Goal: Transaction & Acquisition: Purchase product/service

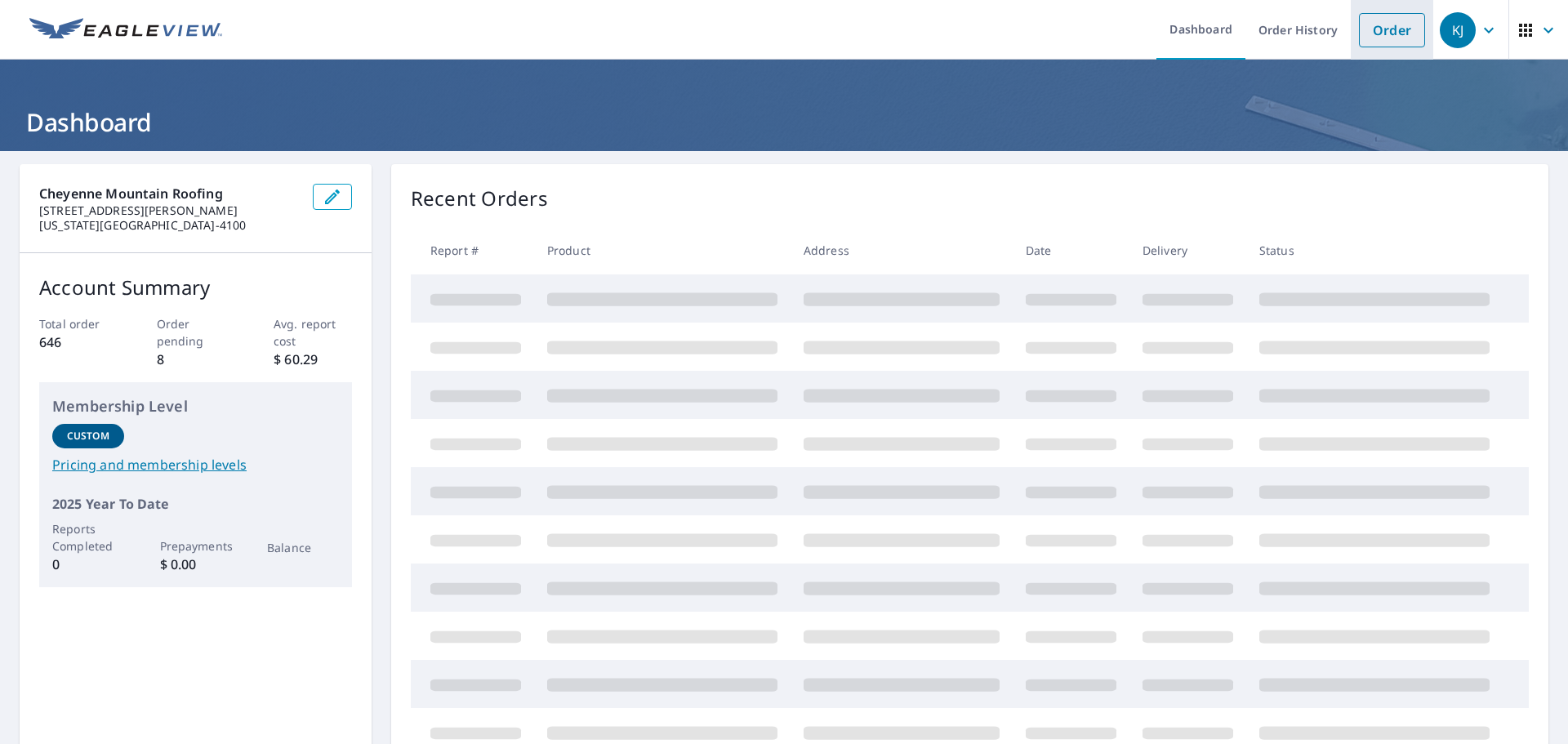
click at [1364, 46] on link "Order" at bounding box center [1393, 30] width 66 height 34
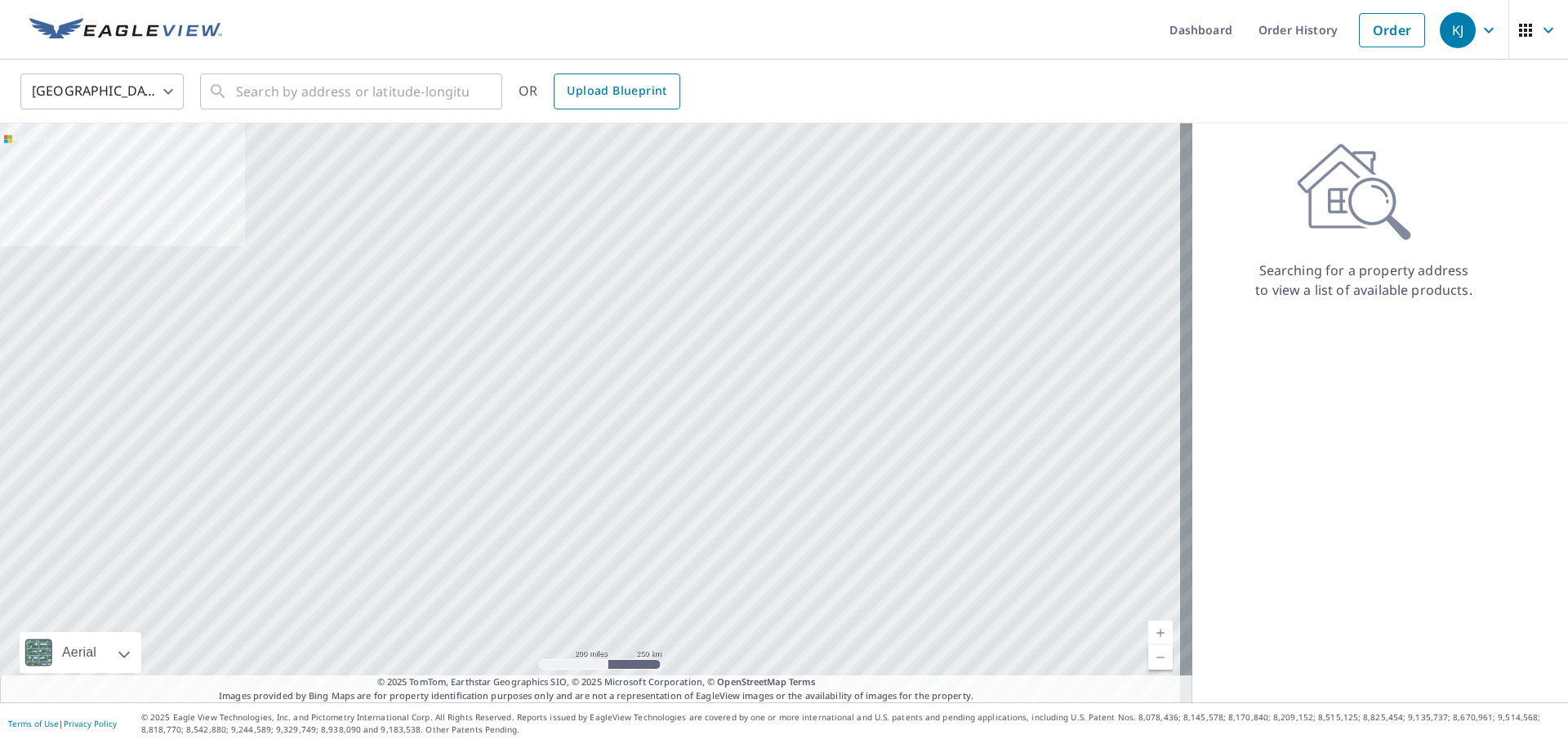
click at [604, 93] on span "Upload Blueprint" at bounding box center [616, 91] width 99 height 21
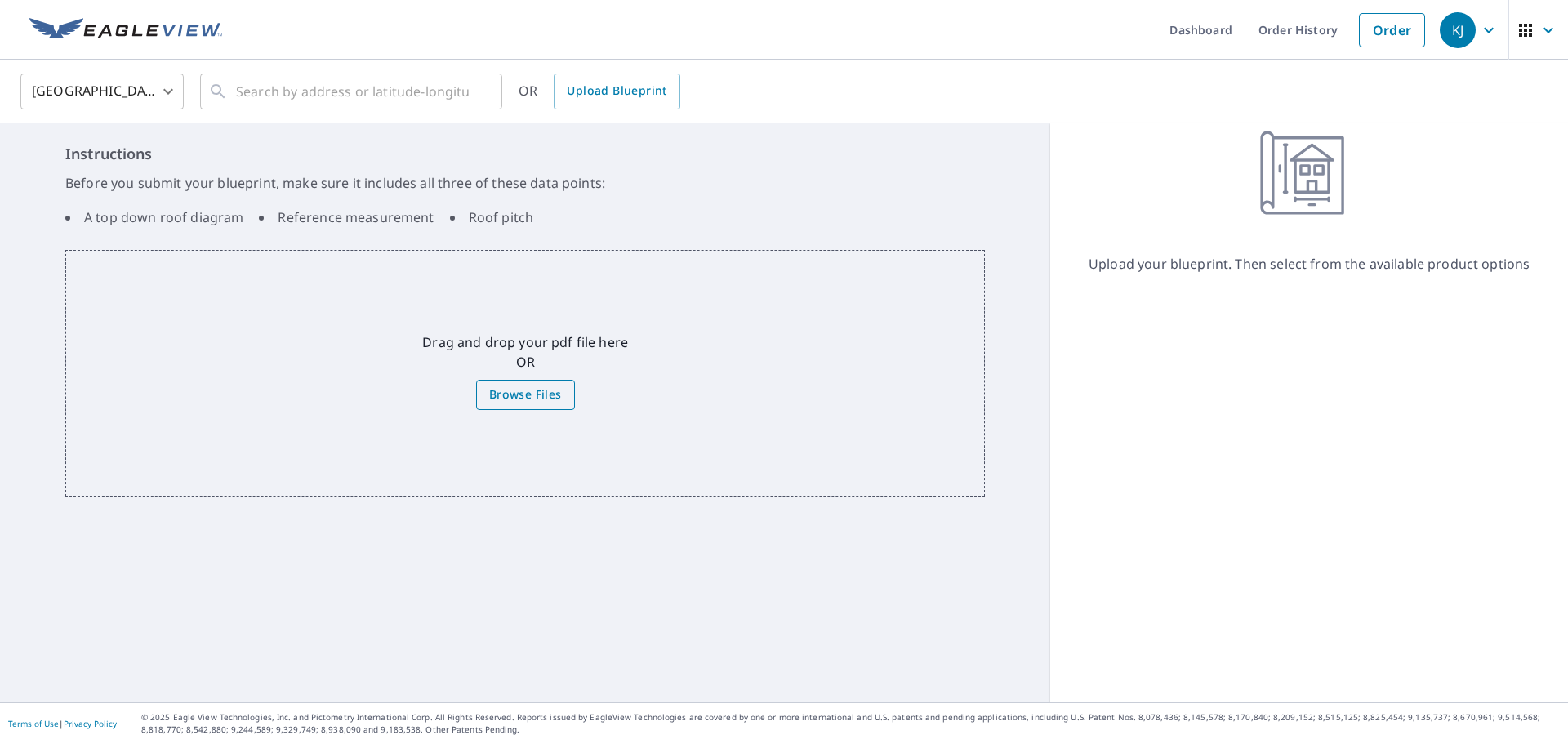
click at [525, 399] on span "Browse Files" at bounding box center [525, 395] width 73 height 21
click at [0, 0] on input "Browse Files" at bounding box center [0, 0] width 0 height 0
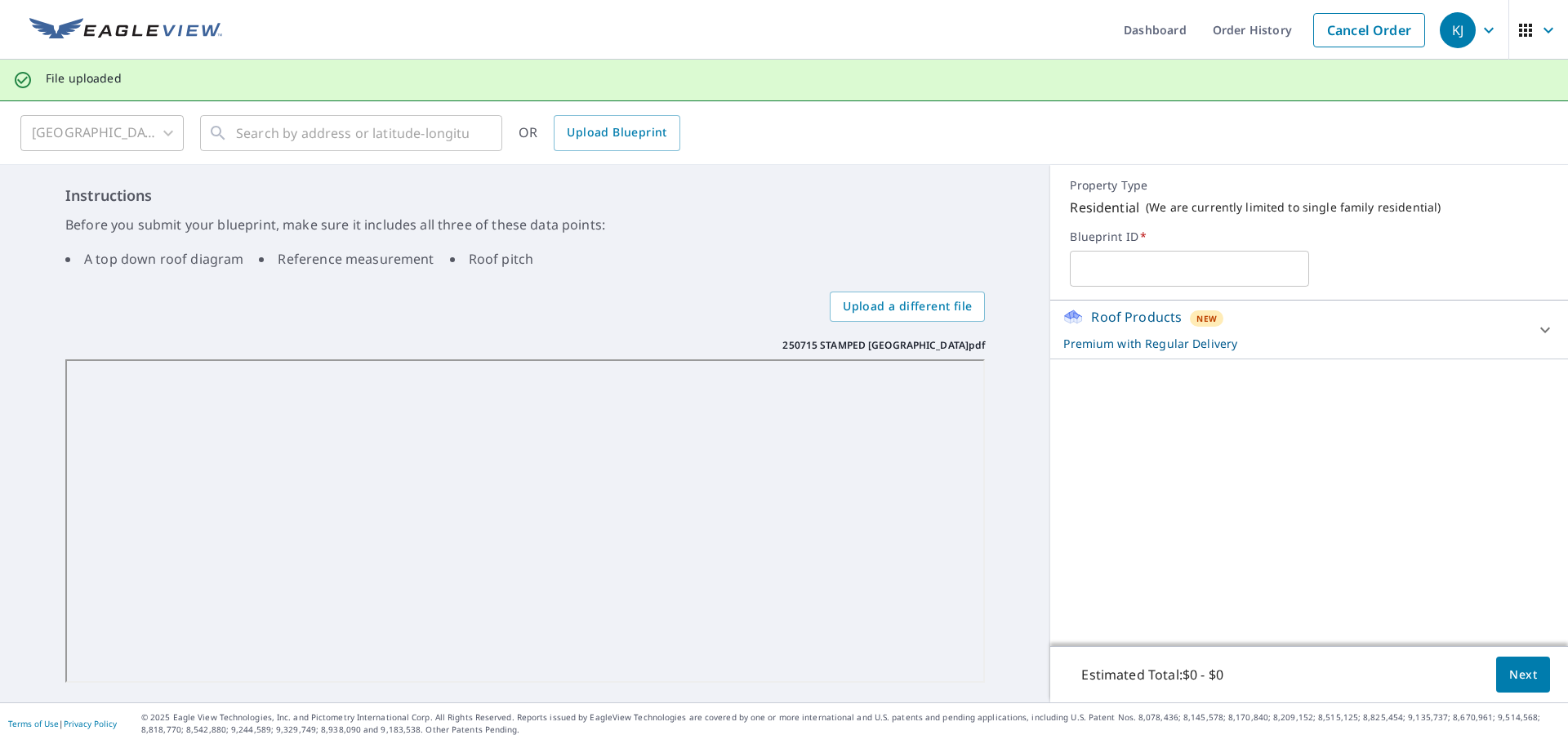
click at [1092, 273] on input "text" at bounding box center [1189, 268] width 239 height 46
type input "250715"
click at [1509, 677] on span "Next" at bounding box center [1523, 675] width 28 height 21
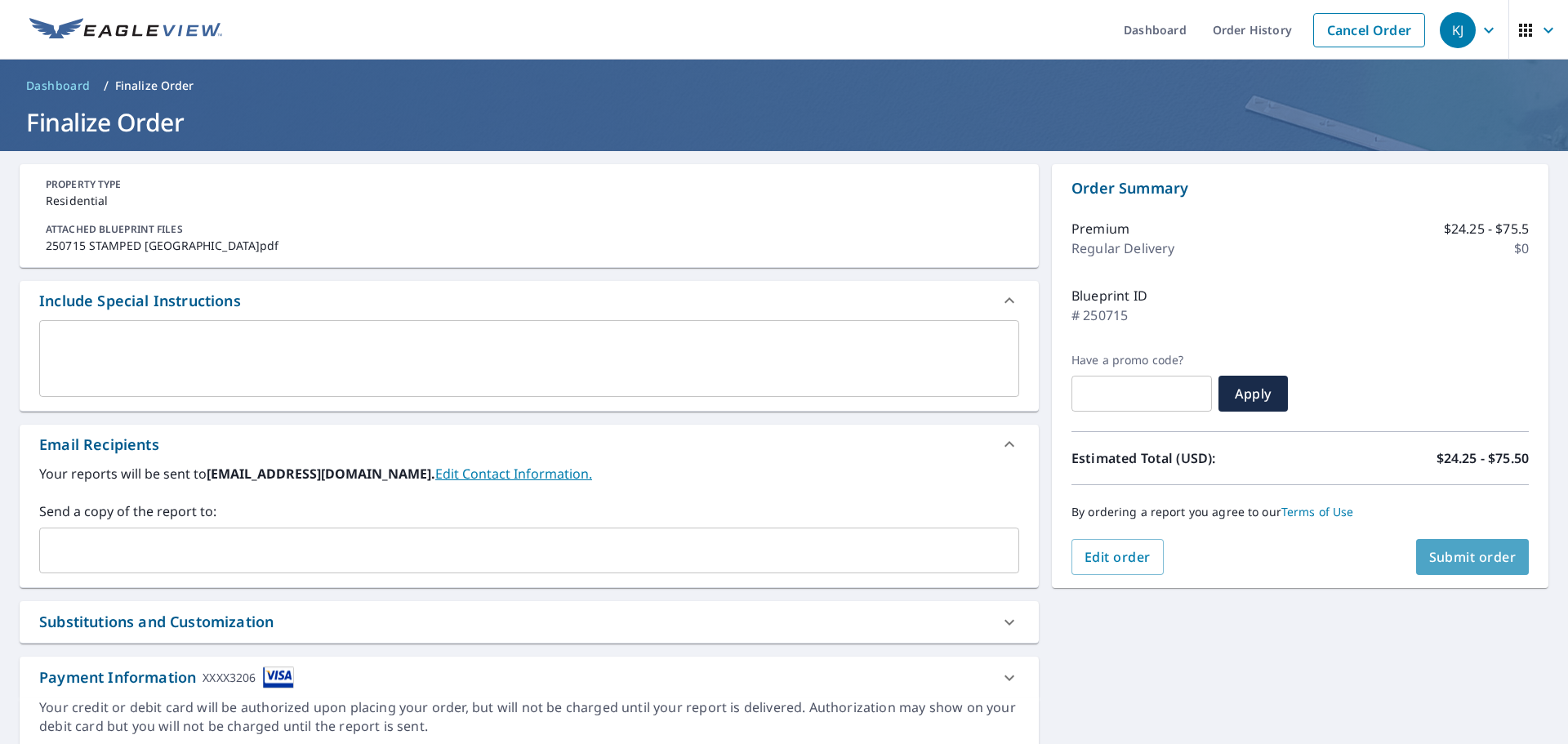
click at [1452, 553] on span "Submit order" at bounding box center [1473, 557] width 88 height 18
checkbox input "true"
